Goal: Navigation & Orientation: Find specific page/section

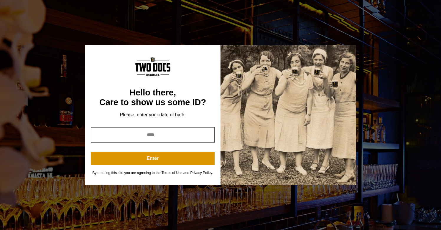
click at [164, 134] on input "year" at bounding box center [153, 134] width 124 height 15
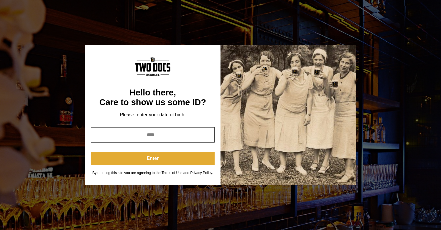
type input "****"
click at [152, 160] on button "Enter" at bounding box center [153, 158] width 124 height 13
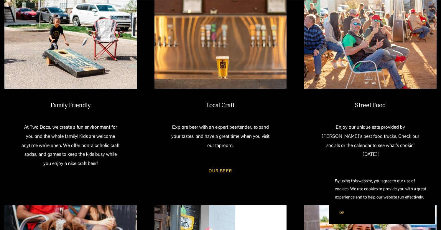
scroll to position [299, 0]
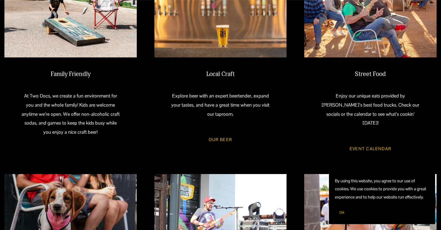
click at [365, 141] on link "Event Calendar" at bounding box center [370, 149] width 59 height 16
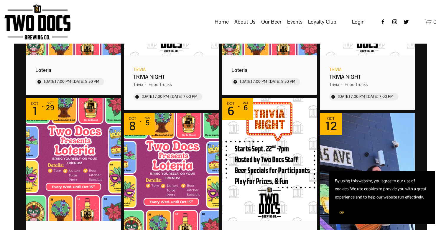
scroll to position [183, 0]
